Goal: Information Seeking & Learning: Learn about a topic

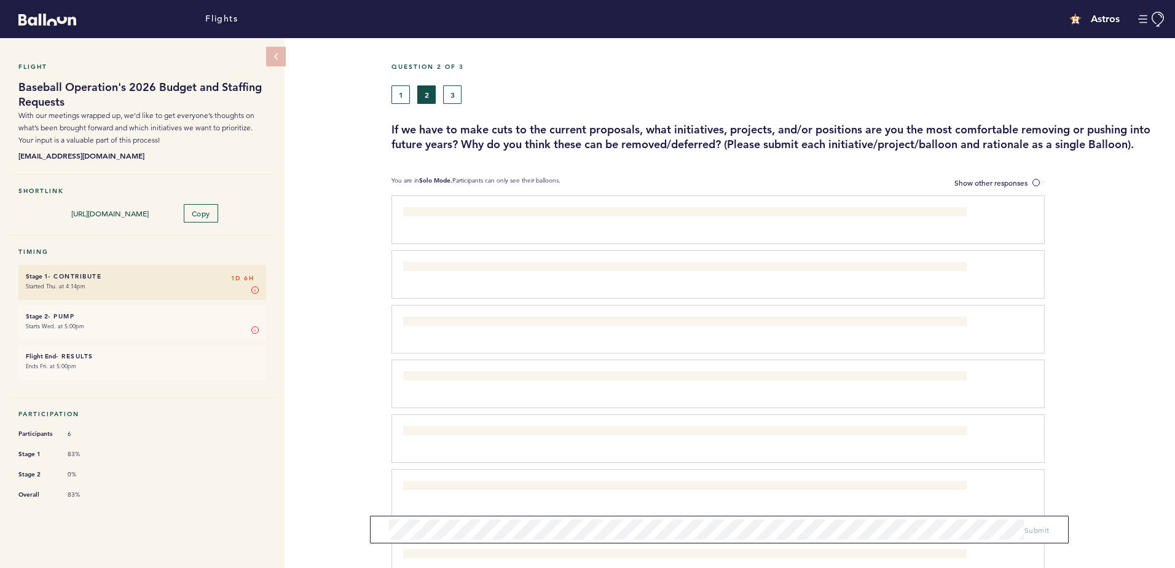
drag, startPoint x: 289, startPoint y: 200, endPoint x: 268, endPoint y: 220, distance: 29.1
click at [289, 200] on div "Flight Baseball Operation's 2026 Budget and Staffing Requests With our meetings…" at bounding box center [147, 372] width 294 height 669
click at [171, 327] on small "Starts Wed. at 5:00pm" at bounding box center [142, 326] width 233 height 12
click at [399, 96] on button "1" at bounding box center [401, 94] width 18 height 18
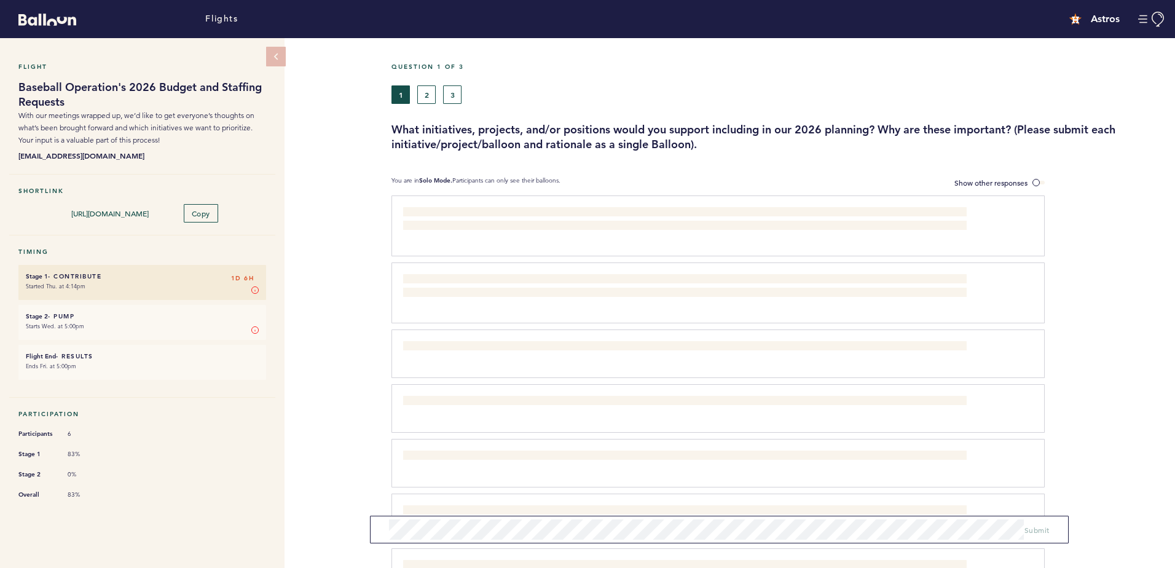
drag, startPoint x: 208, startPoint y: 292, endPoint x: 286, endPoint y: 294, distance: 77.5
click at [307, 305] on div "Flight Baseball Operation's 2026 Budget and Staffing Requests With our meetings…" at bounding box center [587, 303] width 1175 height 530
click at [1041, 176] on label "Show other responses" at bounding box center [999, 182] width 90 height 13
click at [0, 0] on input "Show other responses" at bounding box center [0, 0] width 0 height 0
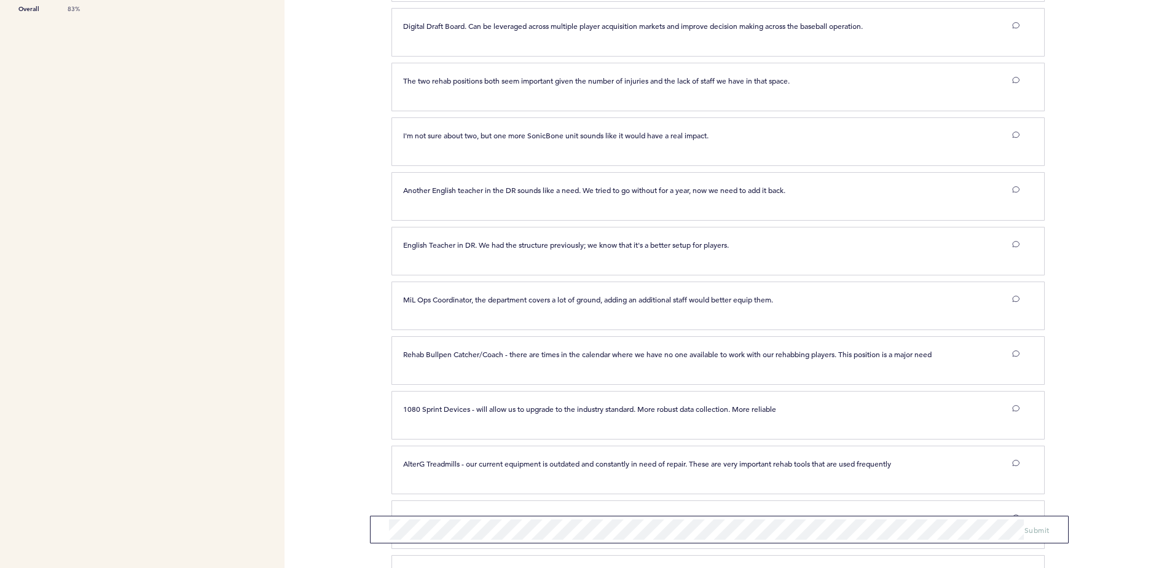
scroll to position [819, 0]
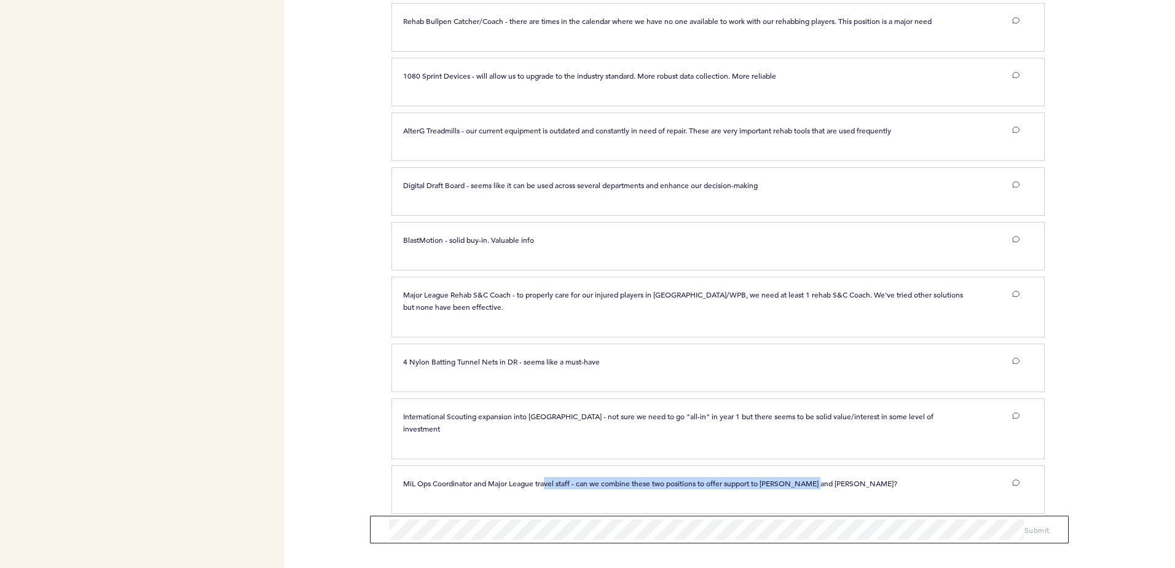
drag, startPoint x: 595, startPoint y: 483, endPoint x: 978, endPoint y: 504, distance: 383.5
click at [978, 504] on section "MiL Ops Coordinator and Major League travel staff - can we combine these two po…" at bounding box center [784, 492] width 784 height 55
drag, startPoint x: 978, startPoint y: 504, endPoint x: 1127, endPoint y: 496, distance: 149.6
click at [1127, 497] on div at bounding box center [1110, 494] width 130 height 52
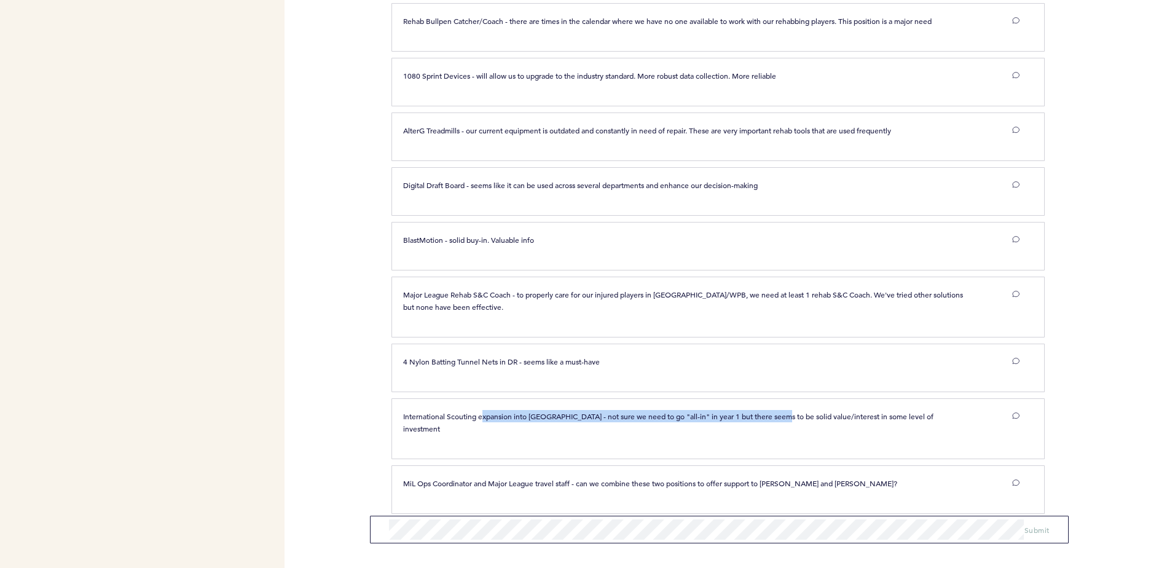
drag, startPoint x: 484, startPoint y: 418, endPoint x: 779, endPoint y: 419, distance: 294.4
click at [779, 419] on p "International Scouting expansion into Asia - not sure we need to go "all-in" in…" at bounding box center [684, 422] width 563 height 25
click at [1077, 409] on div at bounding box center [1110, 433] width 130 height 64
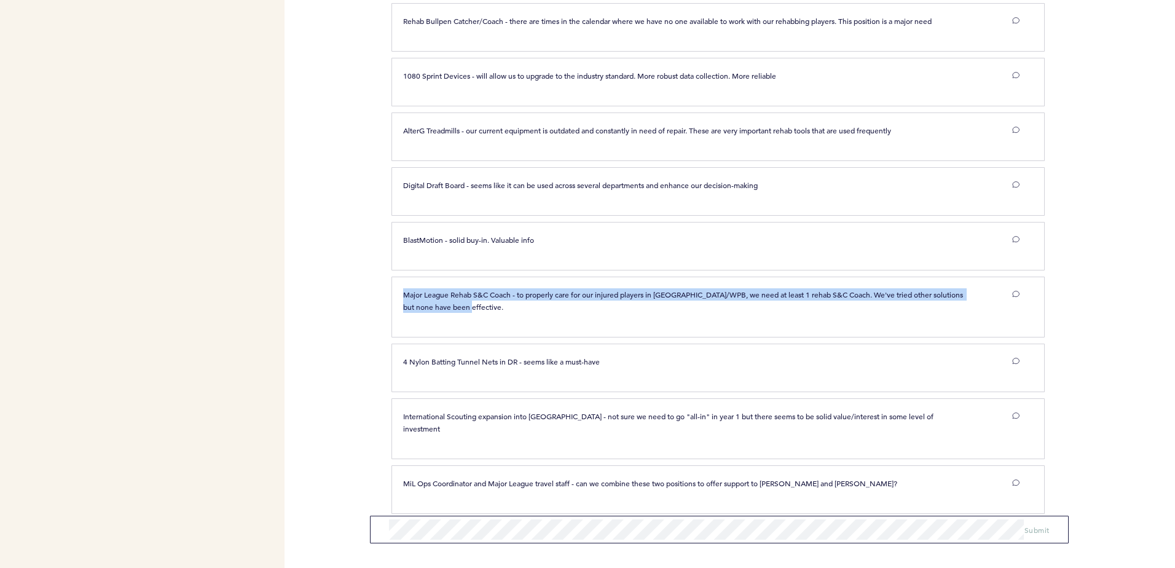
drag, startPoint x: 510, startPoint y: 304, endPoint x: 404, endPoint y: 294, distance: 105.6
click at [404, 294] on p "Major League Rehab S&C Coach - to properly care for our injured players in Hous…" at bounding box center [684, 300] width 563 height 25
click at [778, 306] on p "Major League Rehab S&C Coach - to properly care for our injured players in Hous…" at bounding box center [684, 300] width 563 height 25
drag, startPoint x: 778, startPoint y: 306, endPoint x: 696, endPoint y: 294, distance: 82.6
click at [696, 294] on p "Major League Rehab S&C Coach - to properly care for our injured players in Hous…" at bounding box center [684, 300] width 563 height 25
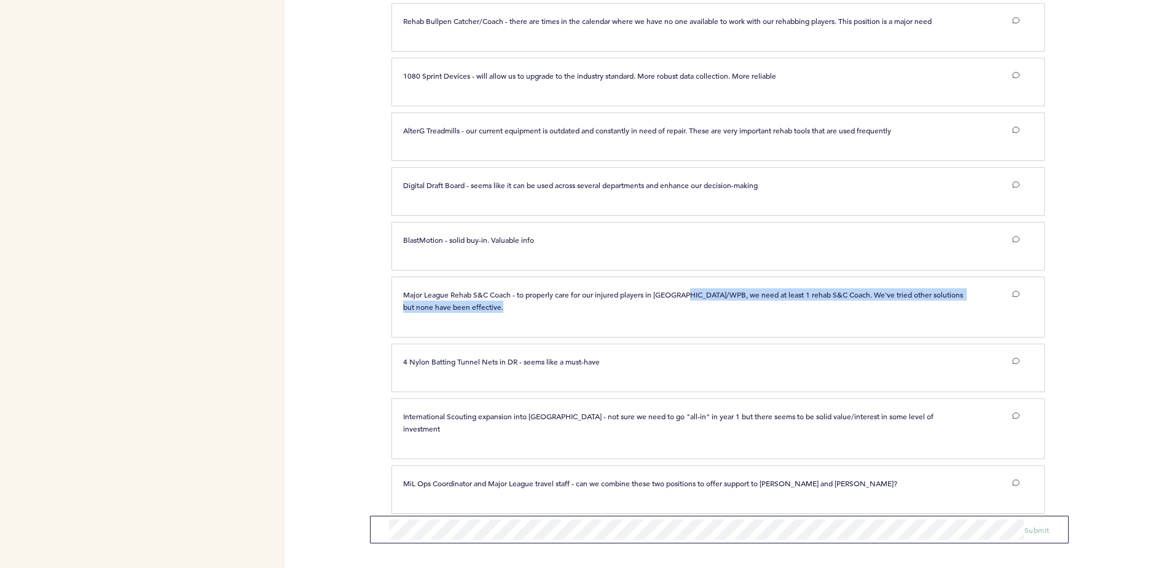
click at [910, 303] on p "Major League Rehab S&C Coach - to properly care for our injured players in Hous…" at bounding box center [684, 300] width 563 height 25
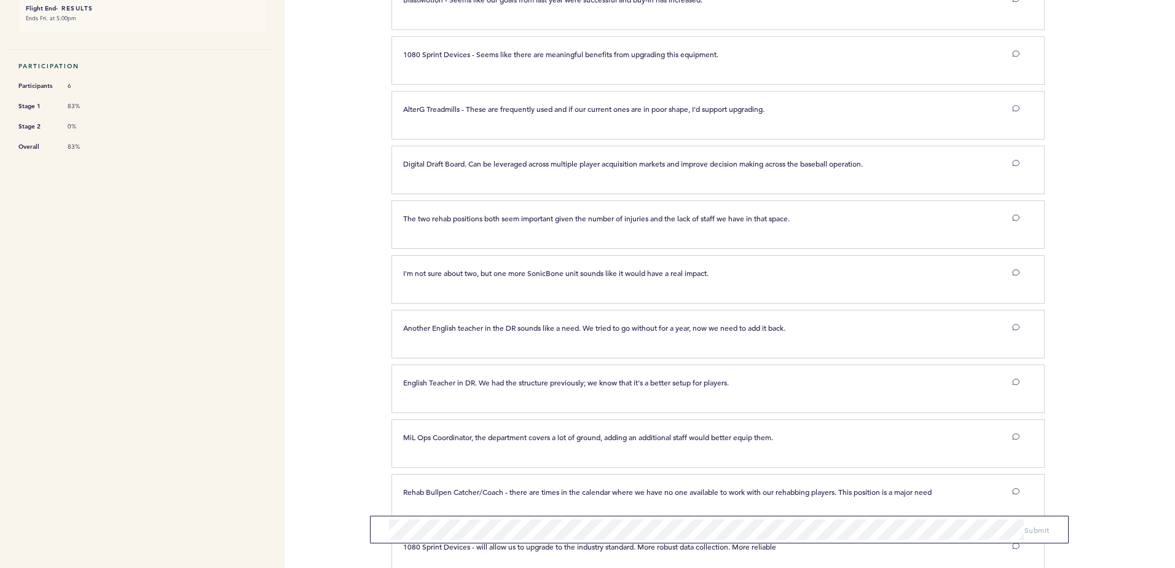
scroll to position [327, 0]
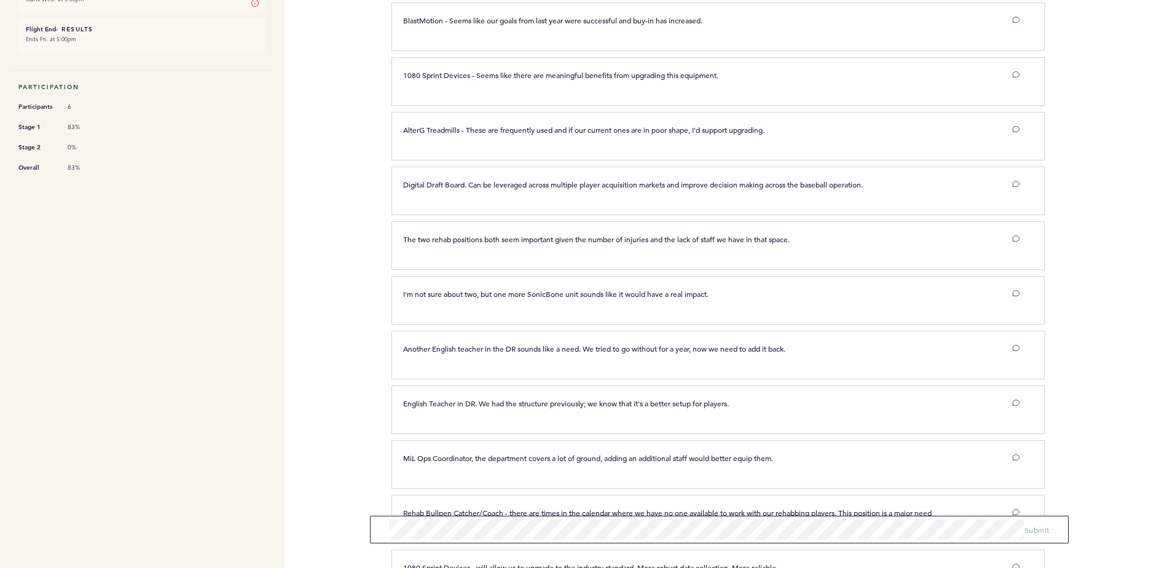
drag, startPoint x: 524, startPoint y: 460, endPoint x: 826, endPoint y: 455, distance: 302.4
click at [826, 455] on p "MiL Ops Coordinator, the department covers a lot of ground, adding an additiona…" at bounding box center [684, 458] width 563 height 12
drag, startPoint x: 826, startPoint y: 455, endPoint x: 834, endPoint y: 460, distance: 9.4
click at [832, 458] on p "MiL Ops Coordinator, the department covers a lot of ground, adding an additiona…" at bounding box center [684, 458] width 563 height 12
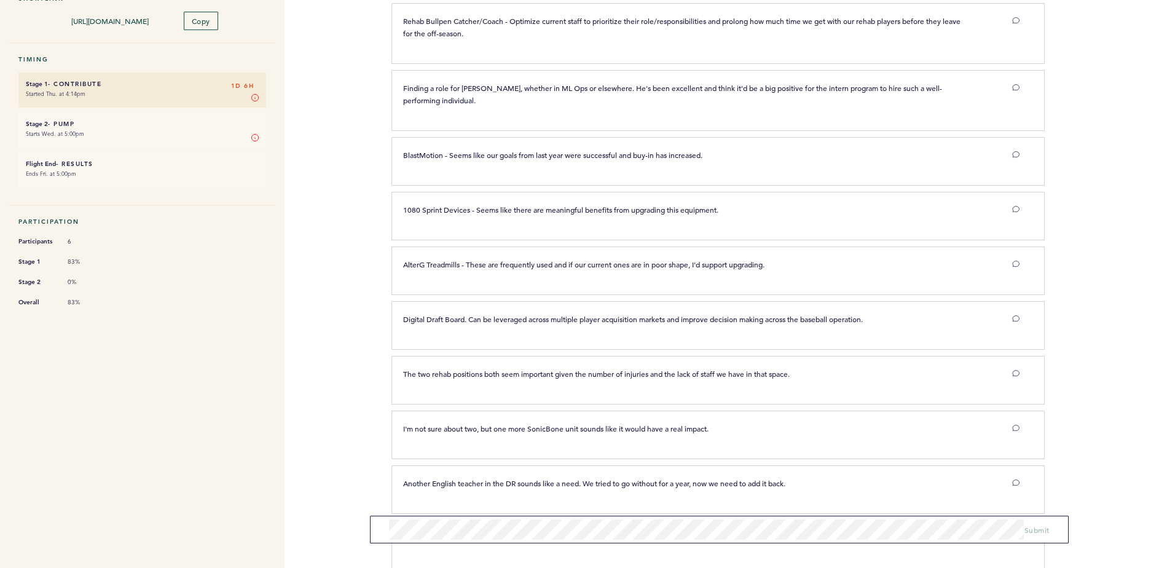
scroll to position [0, 0]
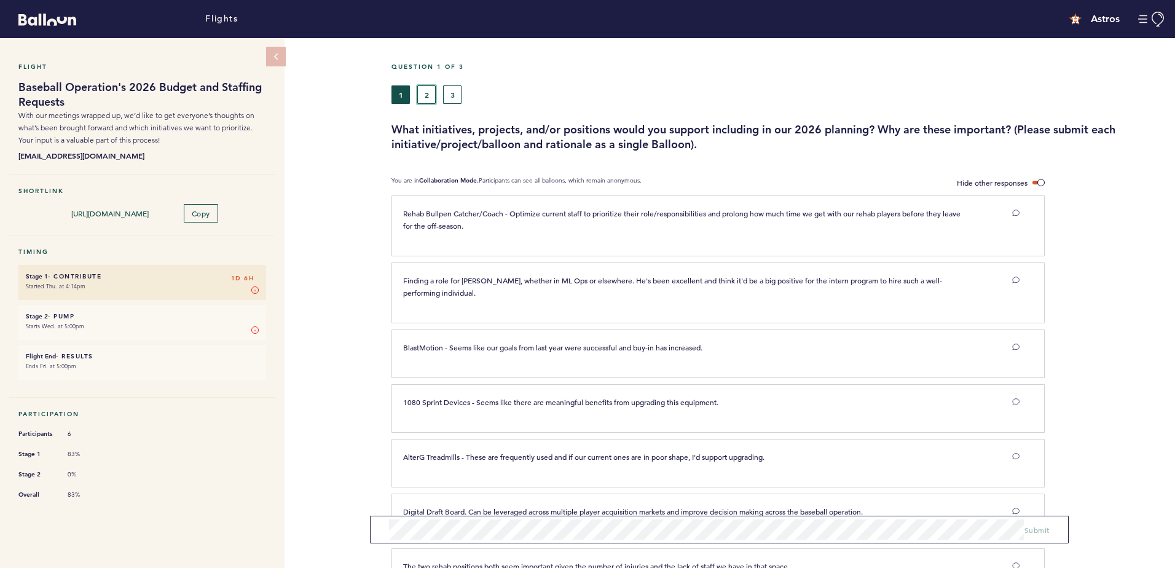
click at [423, 93] on button "2" at bounding box center [426, 94] width 18 height 18
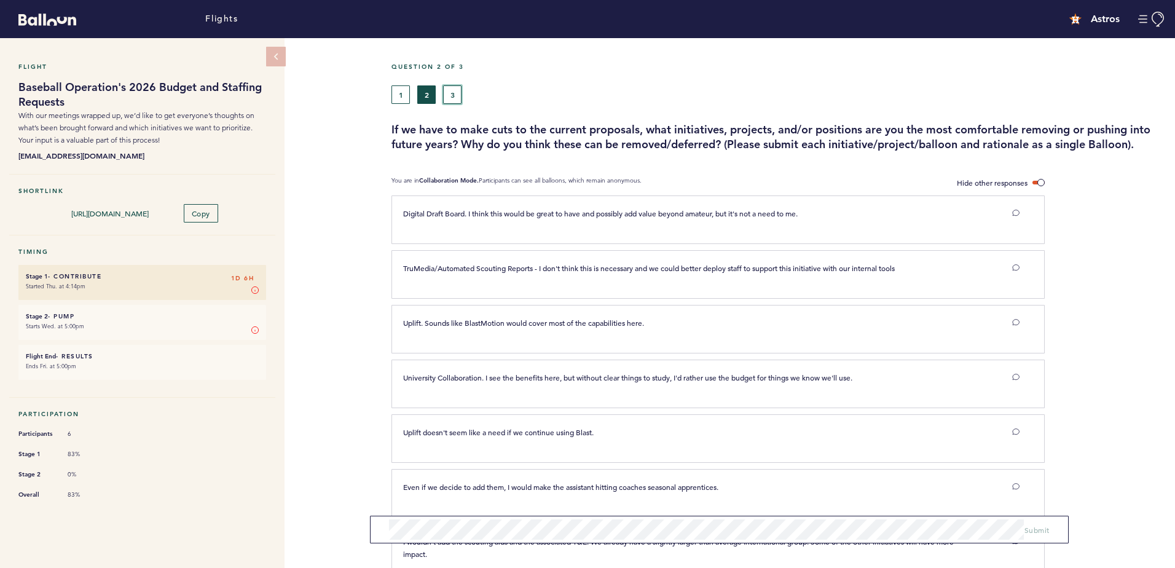
click at [454, 101] on button "3" at bounding box center [452, 94] width 18 height 18
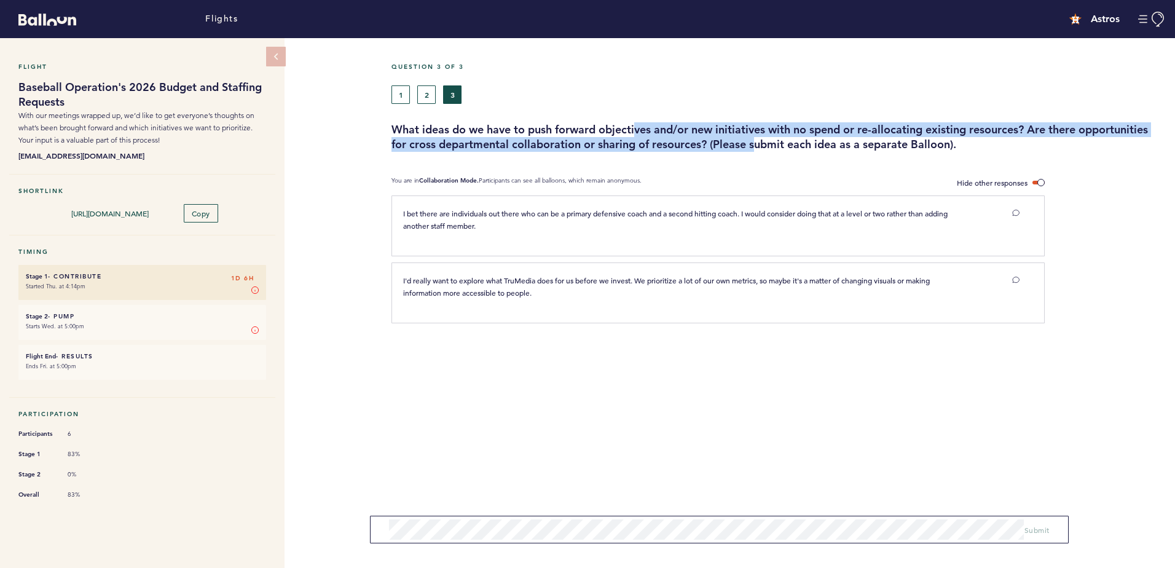
drag, startPoint x: 644, startPoint y: 135, endPoint x: 761, endPoint y: 144, distance: 117.2
click at [761, 144] on h3 "What ideas do we have to push forward objectives and/or new initiatives with no…" at bounding box center [779, 137] width 774 height 30
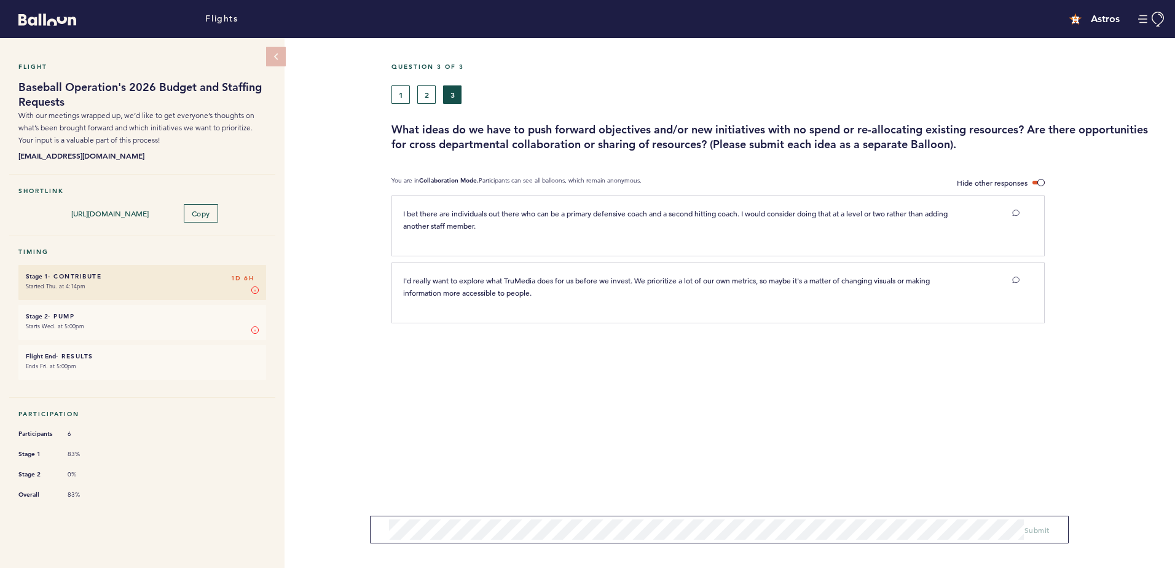
drag, startPoint x: 761, startPoint y: 144, endPoint x: 774, endPoint y: 148, distance: 14.0
click at [774, 148] on h3 "What ideas do we have to push forward objectives and/or new initiatives with no…" at bounding box center [779, 137] width 774 height 30
click at [413, 95] on div "1 2 3" at bounding box center [680, 94] width 576 height 18
click at [422, 98] on button "2" at bounding box center [426, 94] width 18 height 18
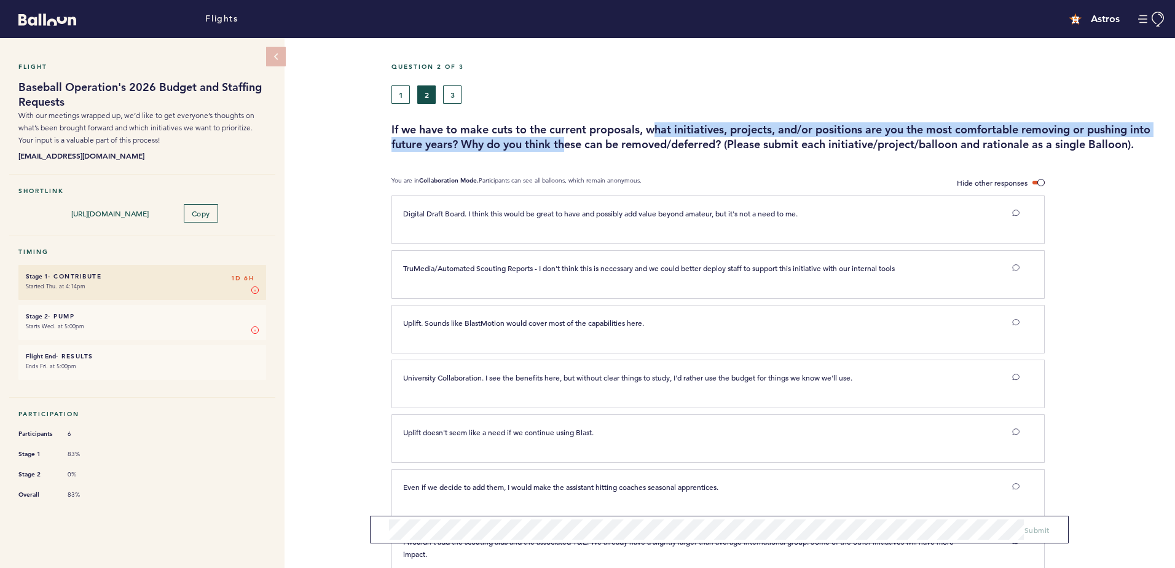
drag, startPoint x: 569, startPoint y: 136, endPoint x: 661, endPoint y: 136, distance: 92.8
click at [661, 136] on h3 "If we have to make cuts to the current proposals, what initiatives, projects, a…" at bounding box center [779, 137] width 774 height 30
drag, startPoint x: 661, startPoint y: 136, endPoint x: 650, endPoint y: 140, distance: 11.9
click at [661, 136] on h3 "If we have to make cuts to the current proposals, what initiatives, projects, a…" at bounding box center [779, 137] width 774 height 30
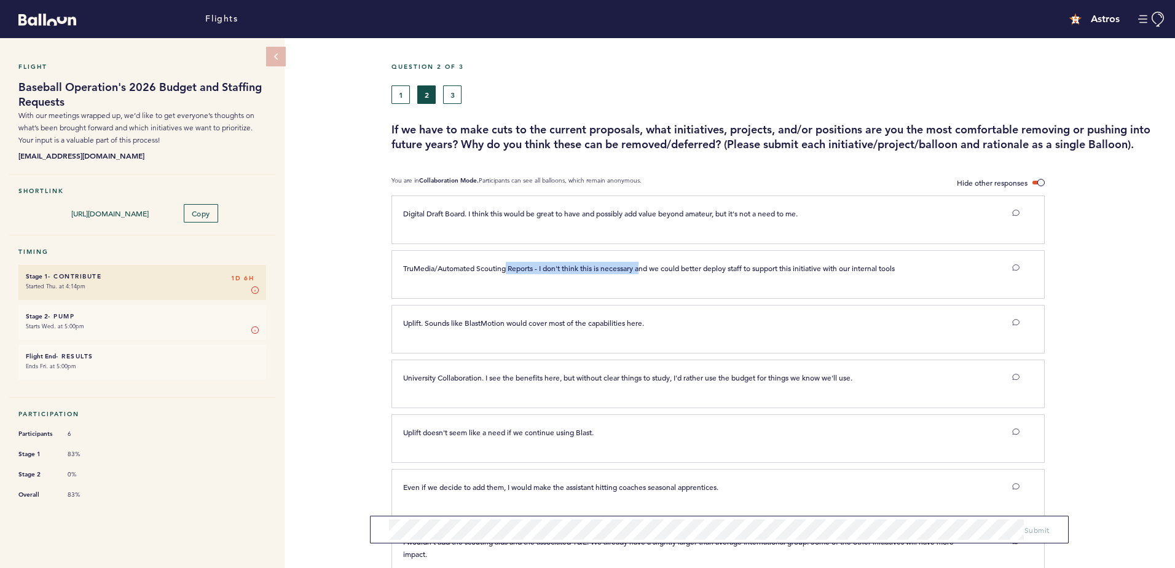
drag, startPoint x: 520, startPoint y: 265, endPoint x: 650, endPoint y: 277, distance: 130.3
click at [650, 277] on div "TruMedia/Automated Scouting Reports - I don't think this is necessary and we co…" at bounding box center [711, 273] width 634 height 22
drag, startPoint x: 650, startPoint y: 277, endPoint x: 727, endPoint y: 294, distance: 79.2
click at [659, 277] on div "TruMedia/Automated Scouting Reports - I don't think this is necessary and we co…" at bounding box center [711, 273] width 634 height 22
drag, startPoint x: 583, startPoint y: 262, endPoint x: 774, endPoint y: 284, distance: 193.0
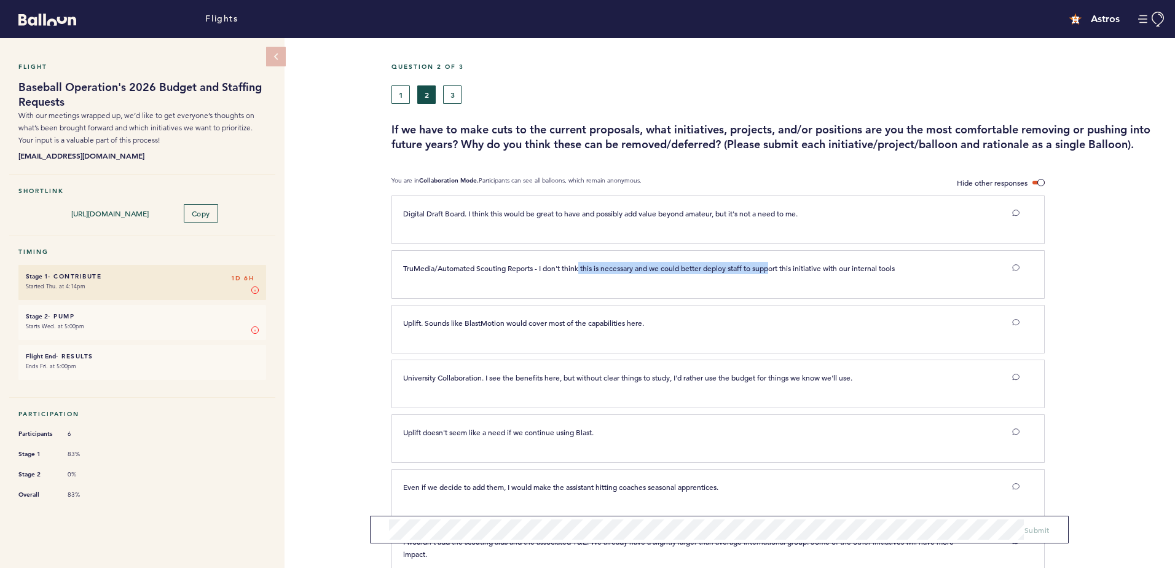
click at [774, 284] on div "TruMedia/Automated Scouting Reports - I don't think this is necessary and we co…" at bounding box center [718, 274] width 653 height 49
drag, startPoint x: 774, startPoint y: 284, endPoint x: 710, endPoint y: 270, distance: 65.5
click at [710, 270] on span "TruMedia/Automated Scouting Reports - I don't think this is necessary and we co…" at bounding box center [649, 268] width 492 height 10
drag, startPoint x: 693, startPoint y: 268, endPoint x: 910, endPoint y: 289, distance: 217.4
click at [910, 289] on div "TruMedia/Automated Scouting Reports - I don't think this is necessary and we co…" at bounding box center [718, 274] width 653 height 49
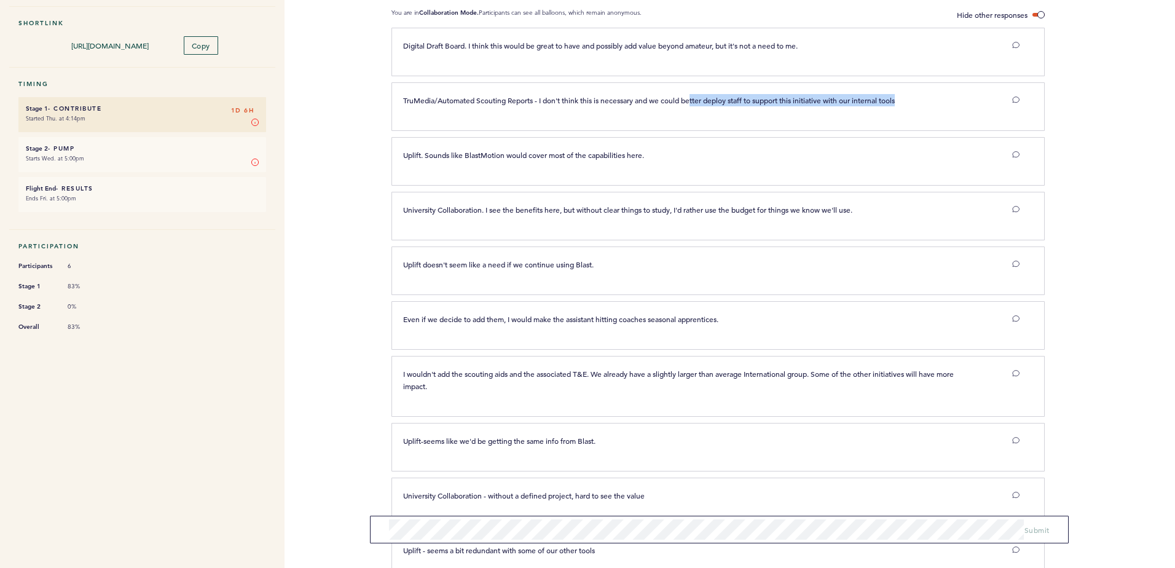
scroll to position [247, 0]
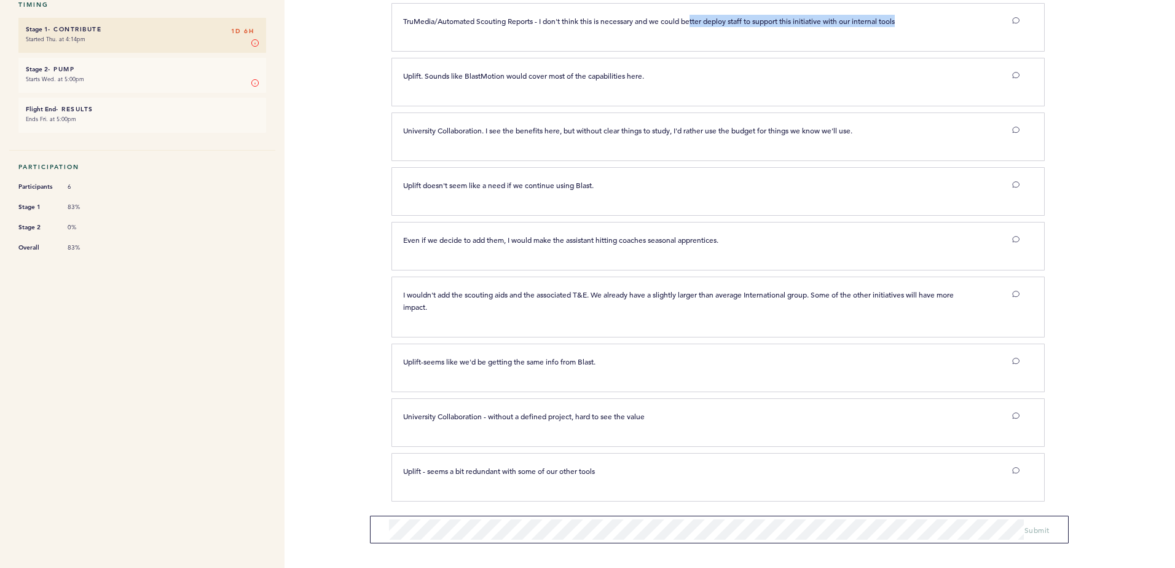
drag, startPoint x: 519, startPoint y: 309, endPoint x: 484, endPoint y: 286, distance: 41.4
click at [484, 288] on p "I wouldn't add the scouting aids and the associated T&E. We already have a slig…" at bounding box center [684, 300] width 563 height 25
drag, startPoint x: 484, startPoint y: 286, endPoint x: 495, endPoint y: 291, distance: 12.7
click at [495, 291] on span "I wouldn't add the scouting aids and the associated T&E. We already have a slig…" at bounding box center [679, 300] width 553 height 22
drag, startPoint x: 514, startPoint y: 368, endPoint x: 522, endPoint y: 363, distance: 9.7
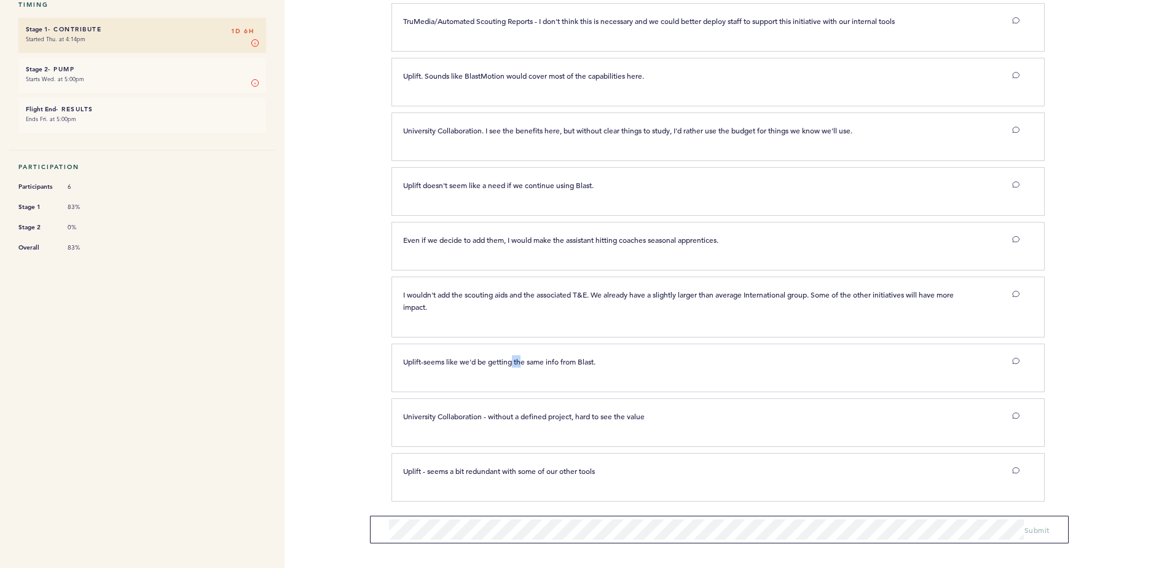
click at [522, 363] on div "Uplift-seems like we'd be getting the same info from Blast. clear submit" at bounding box center [711, 366] width 634 height 22
click at [522, 363] on span "Uplift-seems like we'd be getting the same info from Blast." at bounding box center [499, 361] width 192 height 10
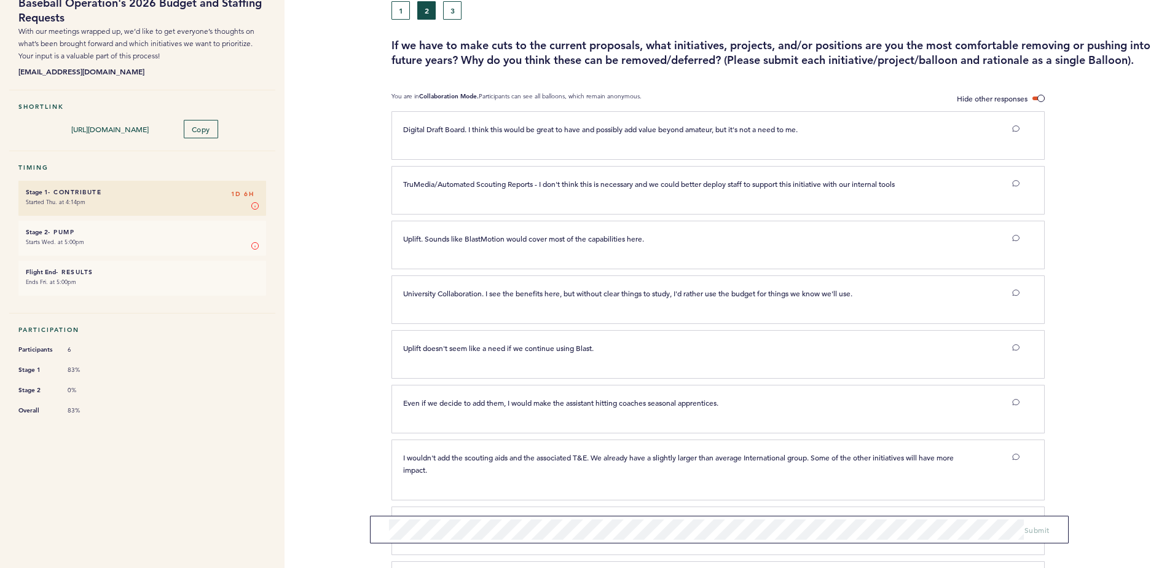
scroll to position [0, 0]
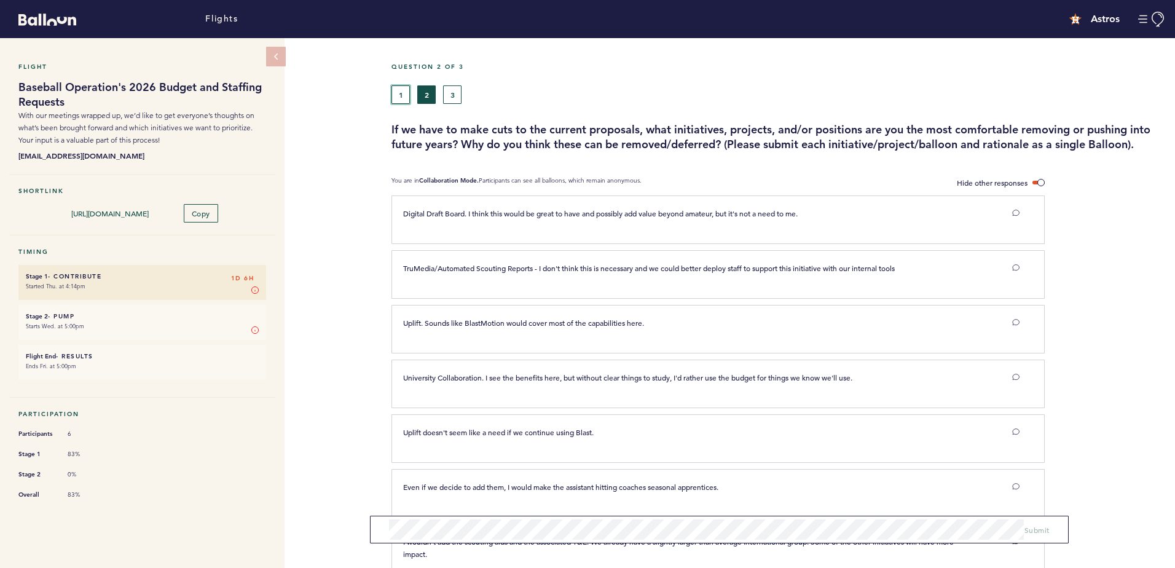
drag, startPoint x: 405, startPoint y: 91, endPoint x: 473, endPoint y: 106, distance: 69.9
click at [405, 91] on button "1" at bounding box center [401, 94] width 18 height 18
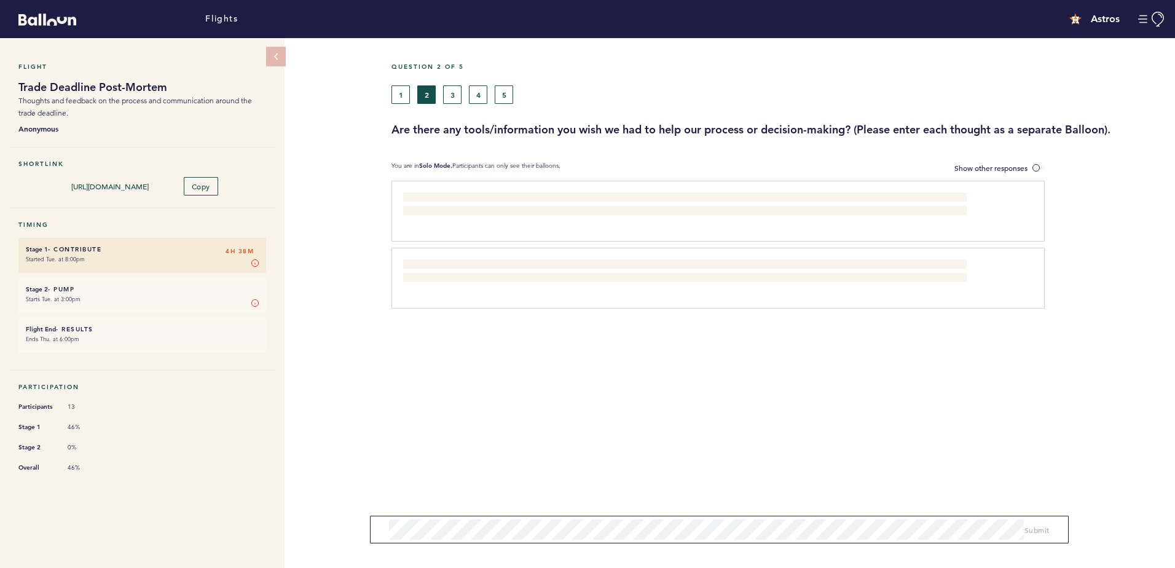
click at [216, 305] on li "Stage 2 - Pump 4H 38M Starts Tue. at 3:00pm Stage 2 In Stage 2, you vote on the…" at bounding box center [142, 295] width 248 height 35
